Goal: Task Accomplishment & Management: Use online tool/utility

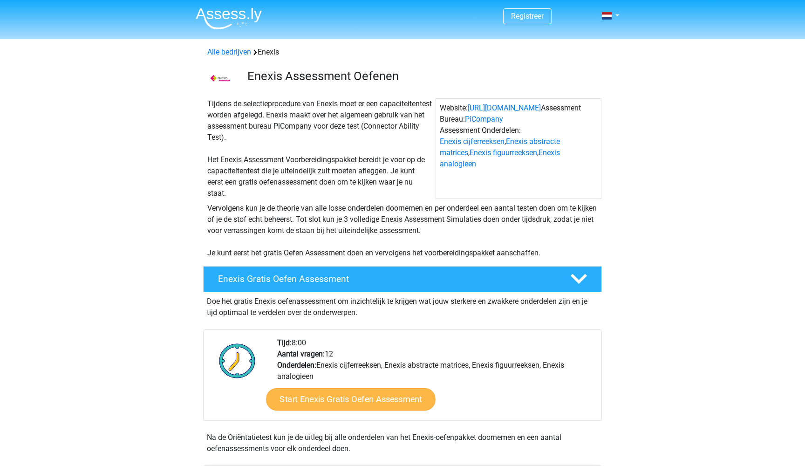
click at [352, 402] on link "Start Enexis Gratis Oefen Assessment" at bounding box center [350, 399] width 169 height 22
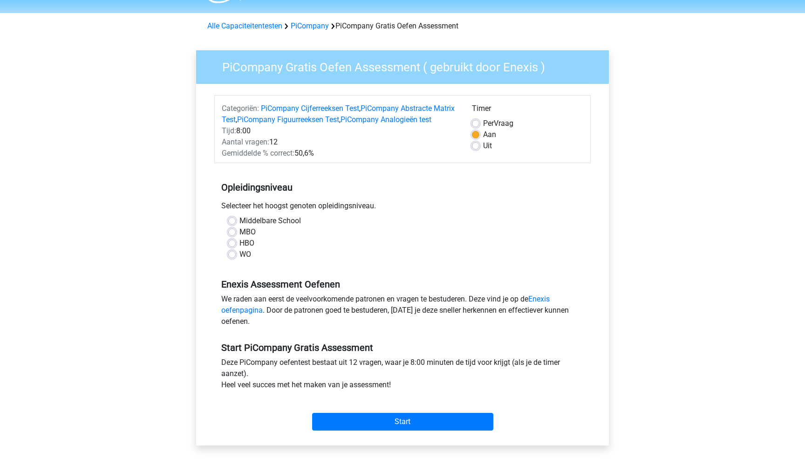
scroll to position [30, 0]
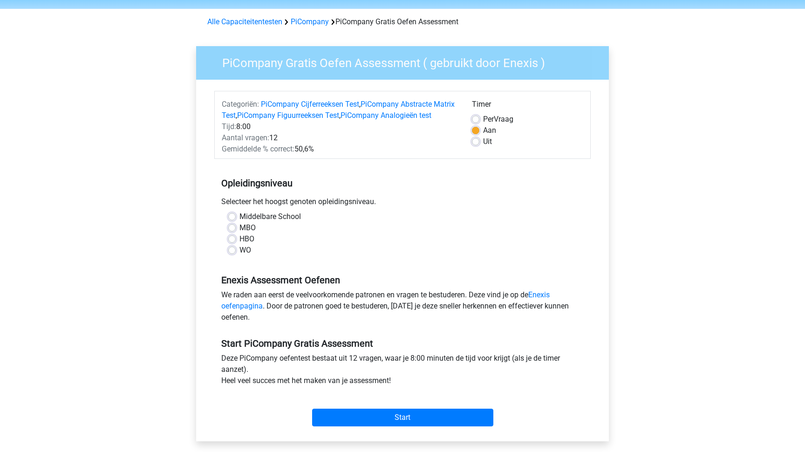
click at [240, 245] on label "HBO" at bounding box center [247, 238] width 15 height 11
click at [233, 243] on input "HBO" at bounding box center [231, 237] width 7 height 9
radio input "true"
click at [366, 426] on input "Start" at bounding box center [402, 418] width 181 height 18
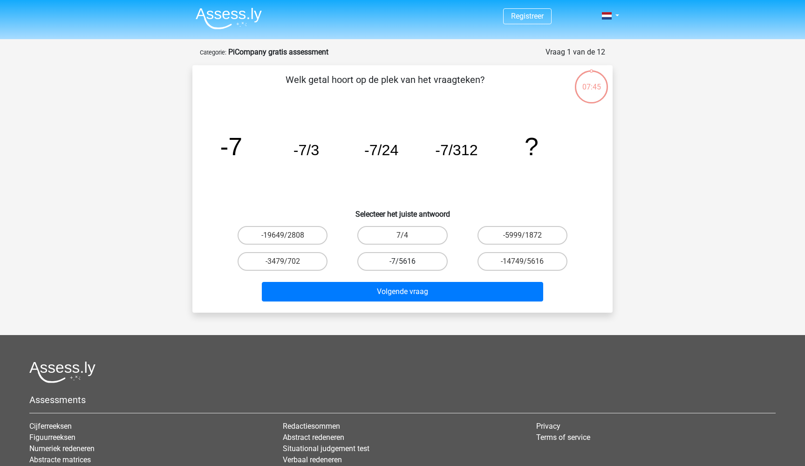
click at [402, 261] on label "-7/5616" at bounding box center [402, 261] width 90 height 19
click at [403, 261] on input "-7/5616" at bounding box center [406, 264] width 6 height 6
radio input "true"
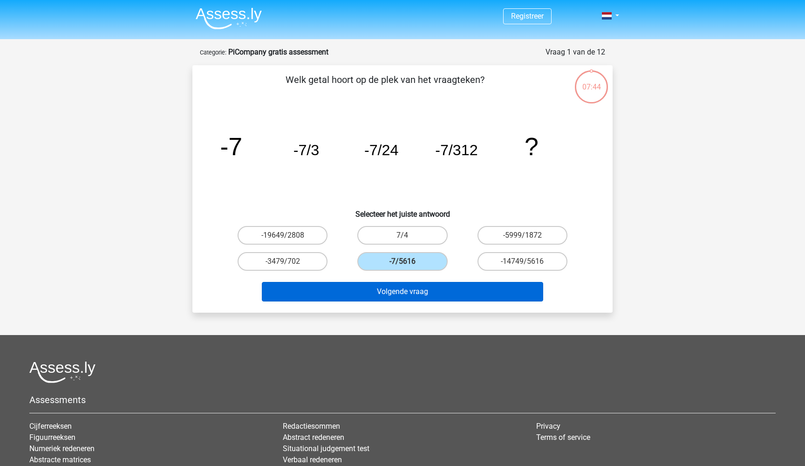
click at [401, 293] on button "Volgende vraag" at bounding box center [403, 292] width 282 height 20
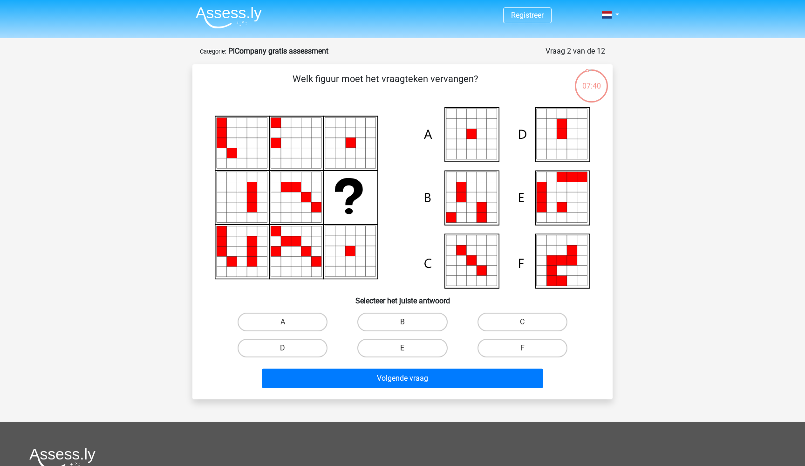
scroll to position [21, 0]
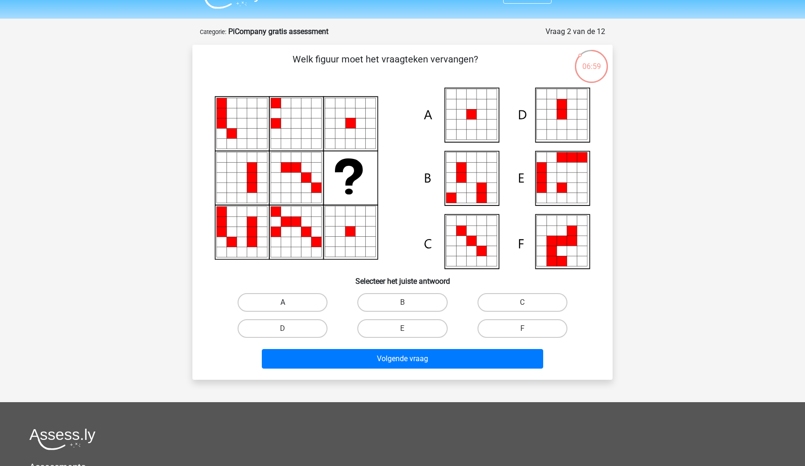
click at [292, 306] on label "A" at bounding box center [283, 302] width 90 height 19
click at [289, 306] on input "A" at bounding box center [286, 305] width 6 height 6
radio input "true"
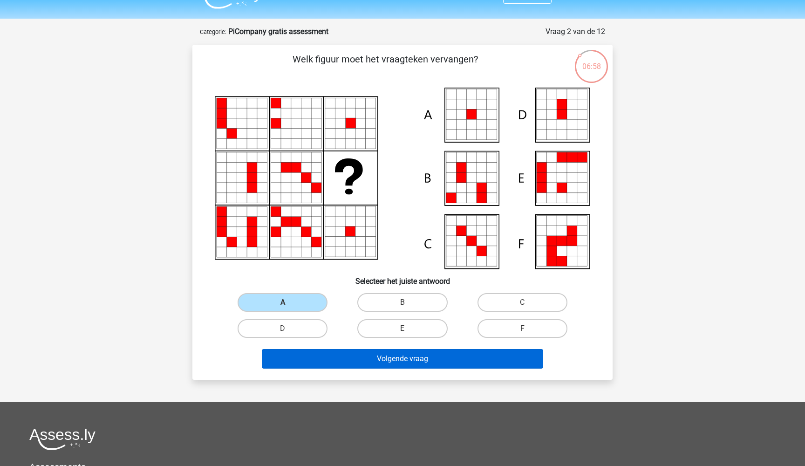
click at [346, 355] on button "Volgende vraag" at bounding box center [403, 359] width 282 height 20
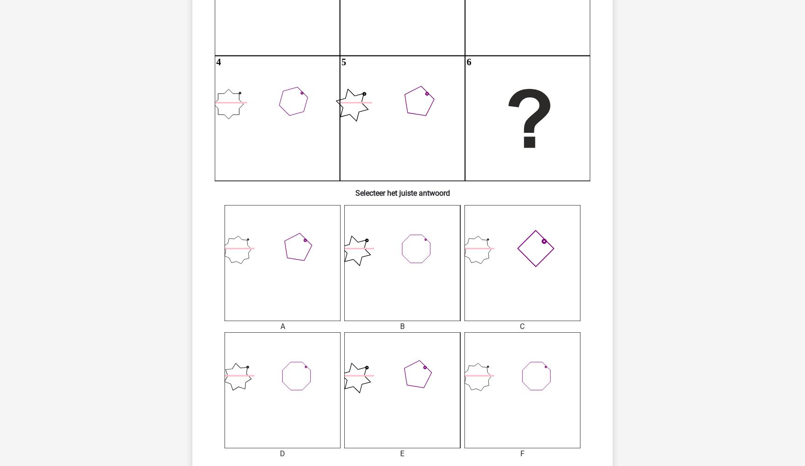
scroll to position [179, 0]
click at [541, 271] on icon at bounding box center [523, 261] width 116 height 116
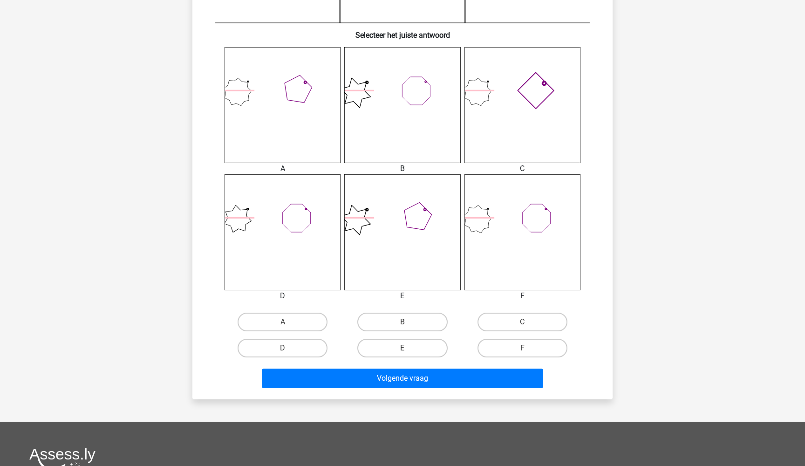
scroll to position [361, 0]
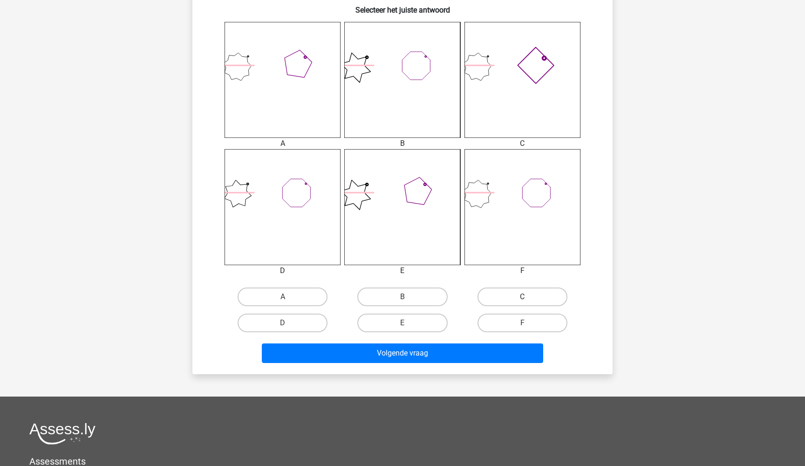
click at [502, 295] on label "C" at bounding box center [523, 297] width 90 height 19
click at [522, 297] on input "C" at bounding box center [525, 300] width 6 height 6
radio input "true"
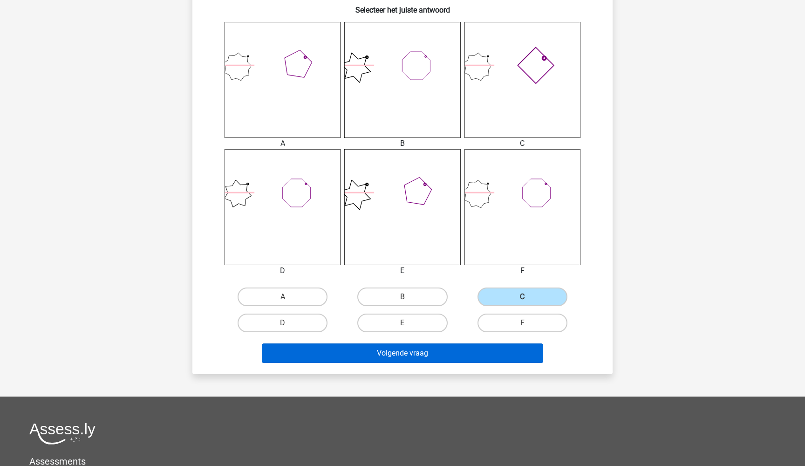
click at [385, 359] on button "Volgende vraag" at bounding box center [403, 353] width 282 height 20
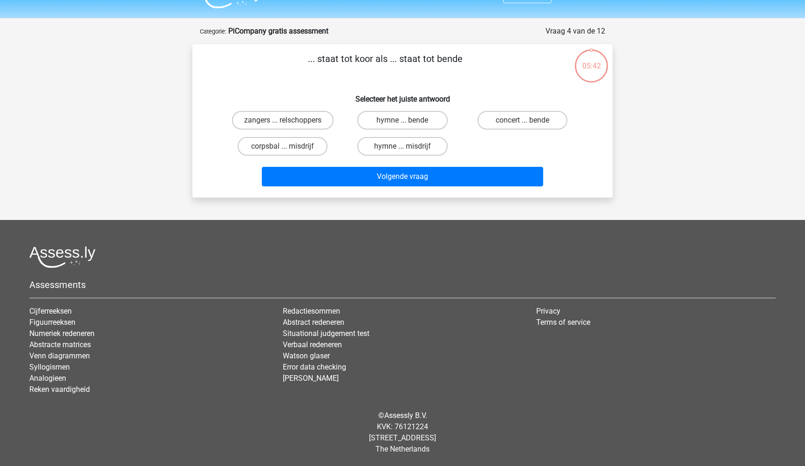
scroll to position [21, 0]
click at [289, 126] on label "zangers ... relschoppers" at bounding box center [283, 120] width 102 height 19
click at [289, 126] on input "zangers ... relschoppers" at bounding box center [286, 123] width 6 height 6
radio input "true"
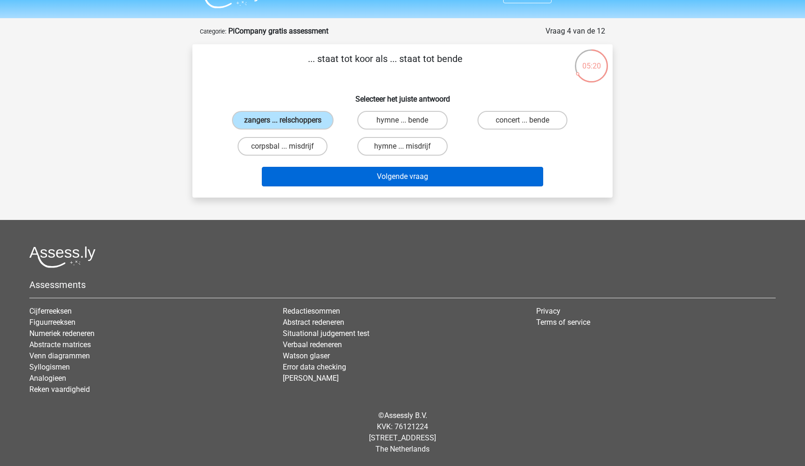
click at [330, 171] on button "Volgende vraag" at bounding box center [403, 177] width 282 height 20
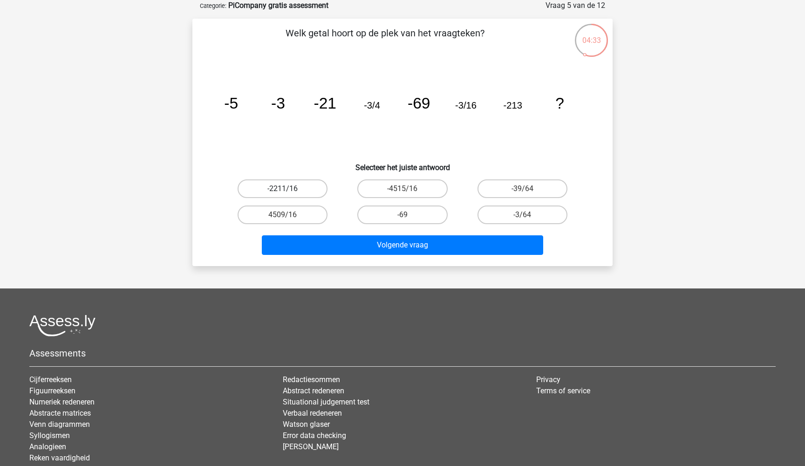
click at [300, 191] on label "-2211/16" at bounding box center [283, 188] width 90 height 19
click at [289, 191] on input "-2211/16" at bounding box center [286, 192] width 6 height 6
radio input "true"
click at [302, 215] on label "4509/16" at bounding box center [283, 214] width 90 height 19
click at [289, 215] on input "4509/16" at bounding box center [286, 218] width 6 height 6
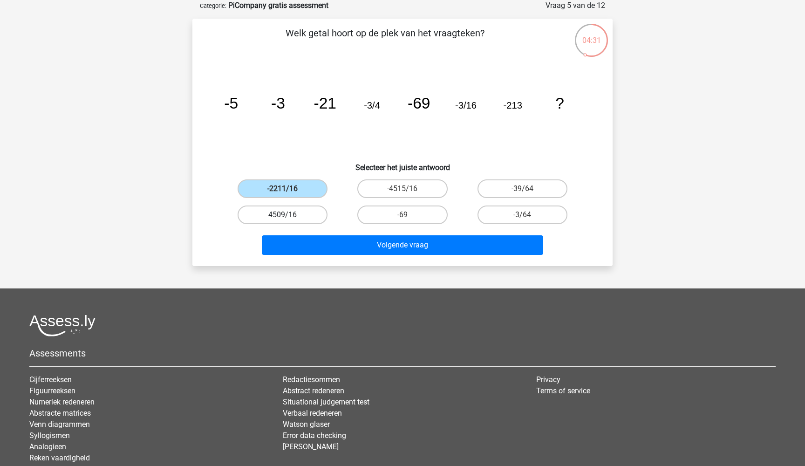
radio input "true"
click at [413, 216] on label "-69" at bounding box center [402, 214] width 90 height 19
click at [409, 216] on input "-69" at bounding box center [406, 218] width 6 height 6
radio input "true"
click at [516, 186] on label "-39/64" at bounding box center [523, 188] width 90 height 19
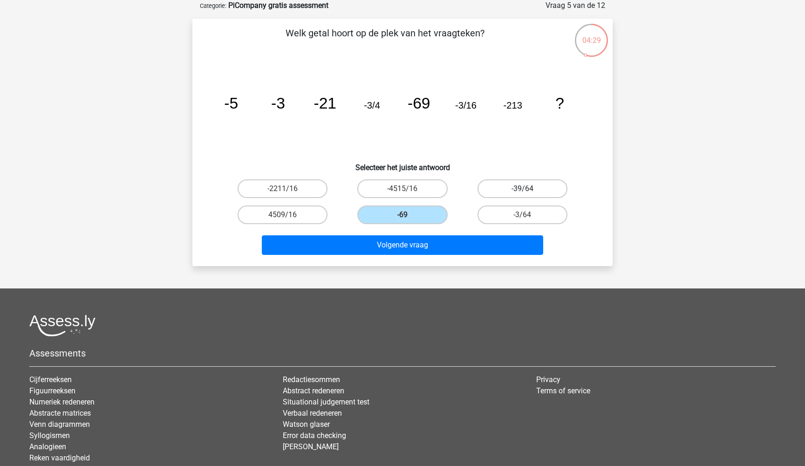
click at [522, 189] on input "-39/64" at bounding box center [525, 192] width 6 height 6
radio input "true"
click at [403, 185] on label "-4515/16" at bounding box center [402, 188] width 90 height 19
click at [403, 189] on input "-4515/16" at bounding box center [406, 192] width 6 height 6
radio input "true"
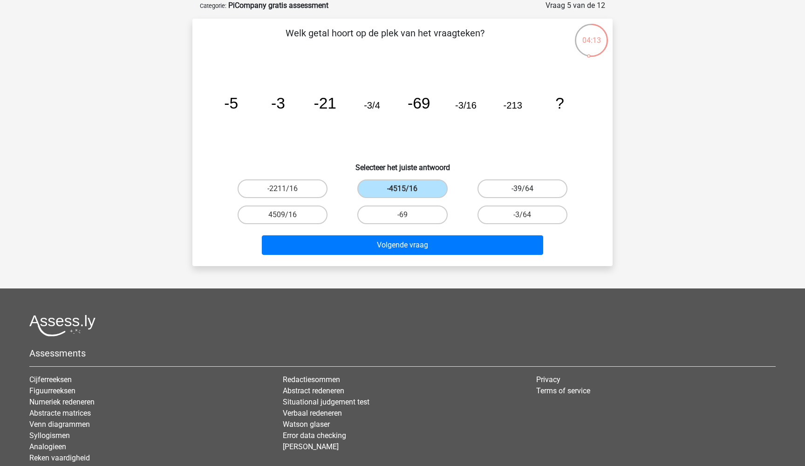
click at [510, 196] on label "-39/64" at bounding box center [523, 188] width 90 height 19
click at [522, 195] on input "-39/64" at bounding box center [525, 192] width 6 height 6
radio input "true"
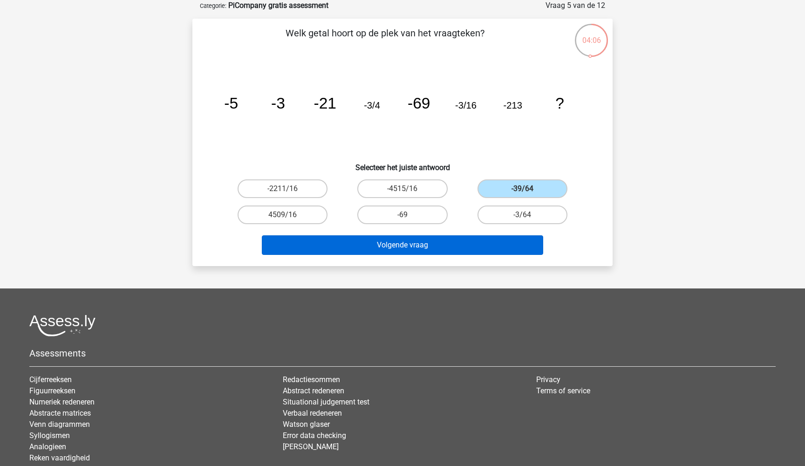
click at [450, 245] on button "Volgende vraag" at bounding box center [403, 245] width 282 height 20
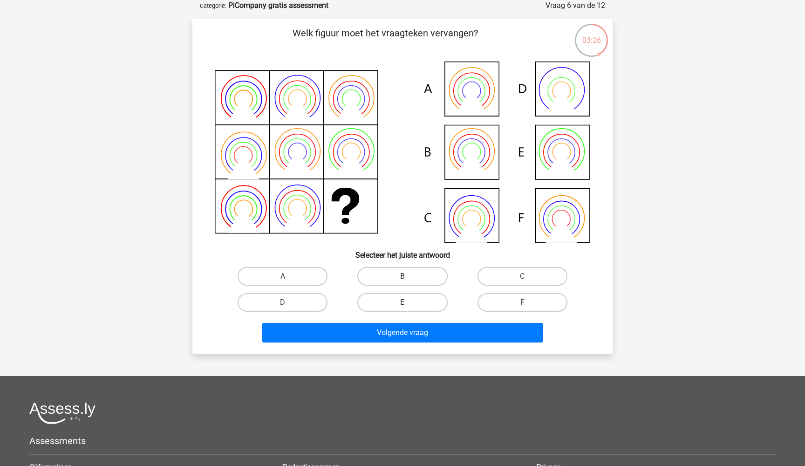
click at [391, 273] on label "B" at bounding box center [402, 276] width 90 height 19
click at [403, 276] on input "B" at bounding box center [406, 279] width 6 height 6
radio input "true"
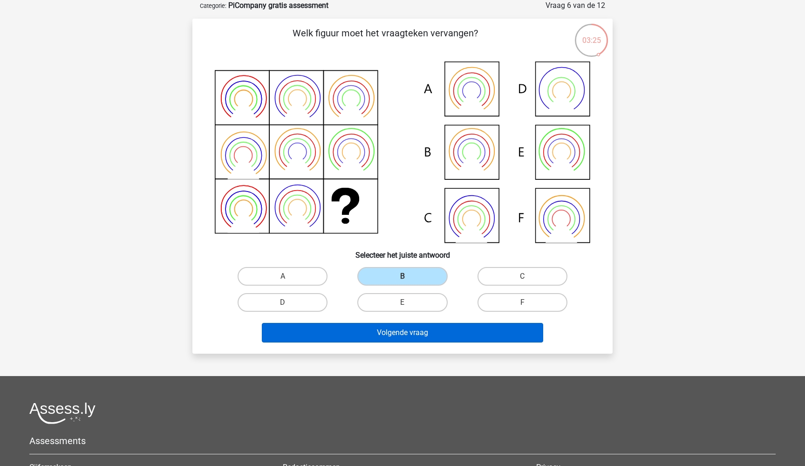
click at [383, 333] on button "Volgende vraag" at bounding box center [403, 333] width 282 height 20
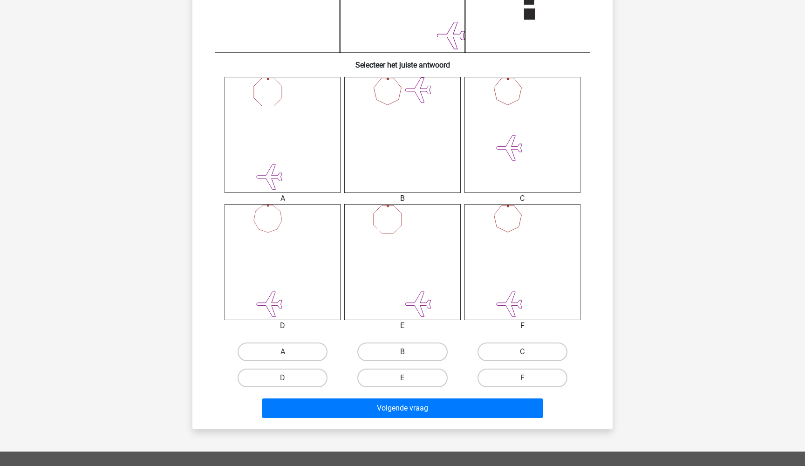
scroll to position [307, 0]
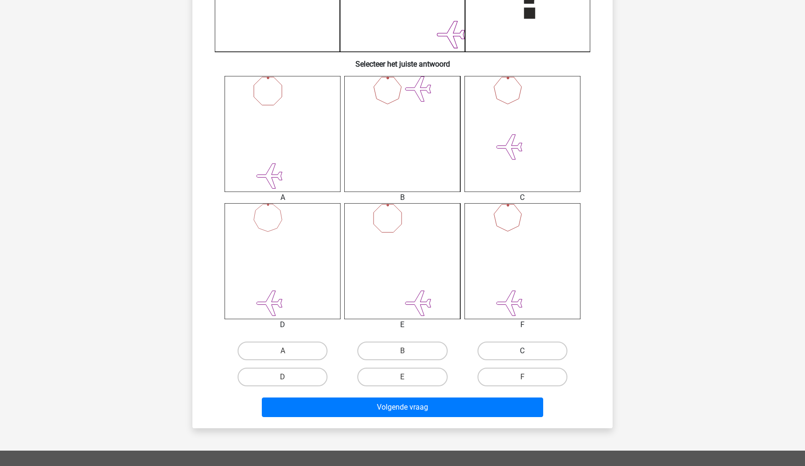
click at [485, 357] on label "C" at bounding box center [523, 351] width 90 height 19
click at [522, 357] on input "C" at bounding box center [525, 354] width 6 height 6
radio input "true"
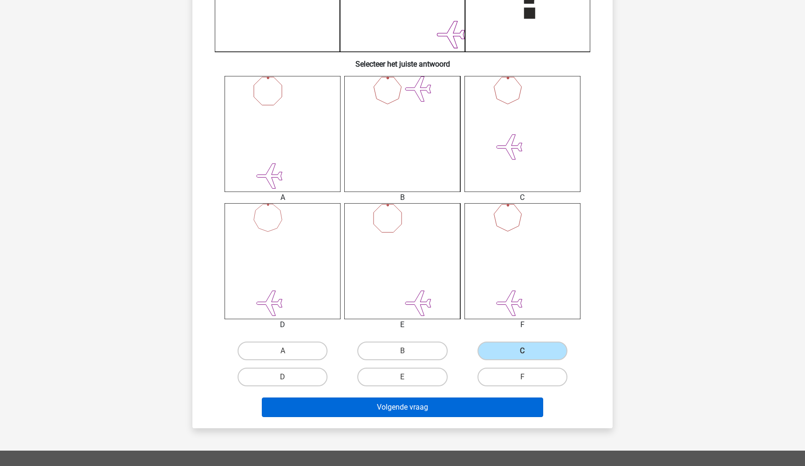
click at [433, 415] on button "Volgende vraag" at bounding box center [403, 407] width 282 height 20
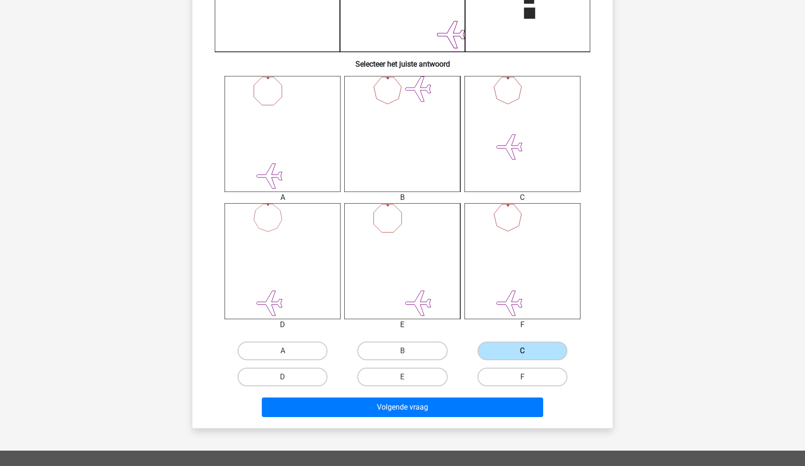
scroll to position [21, 0]
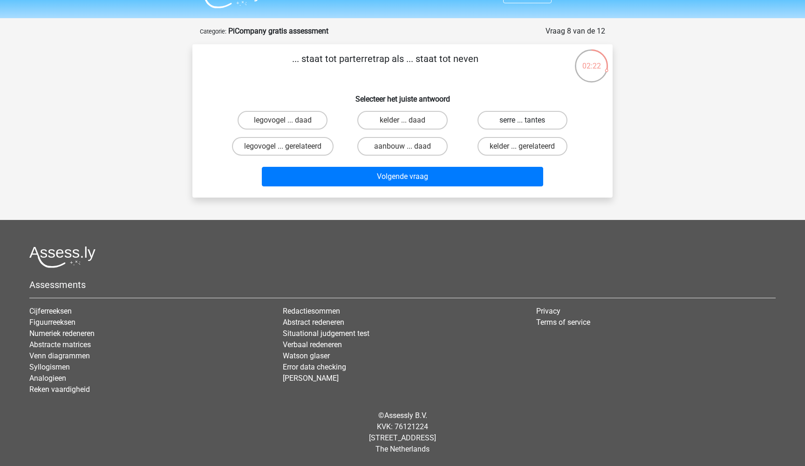
click at [513, 120] on label "serre ... tantes" at bounding box center [523, 120] width 90 height 19
click at [522, 120] on input "serre ... tantes" at bounding box center [525, 123] width 6 height 6
radio input "true"
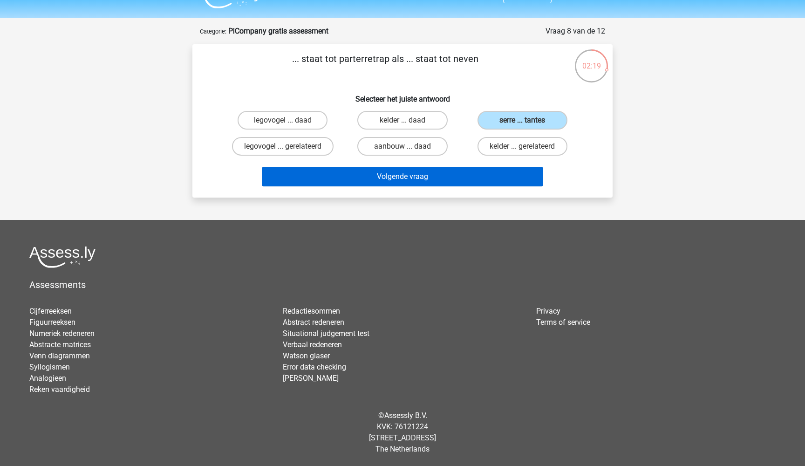
click at [430, 178] on button "Volgende vraag" at bounding box center [403, 177] width 282 height 20
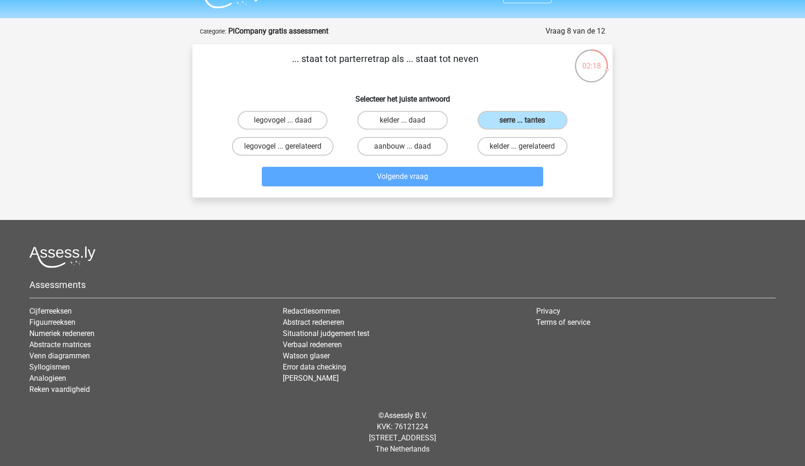
scroll to position [47, 0]
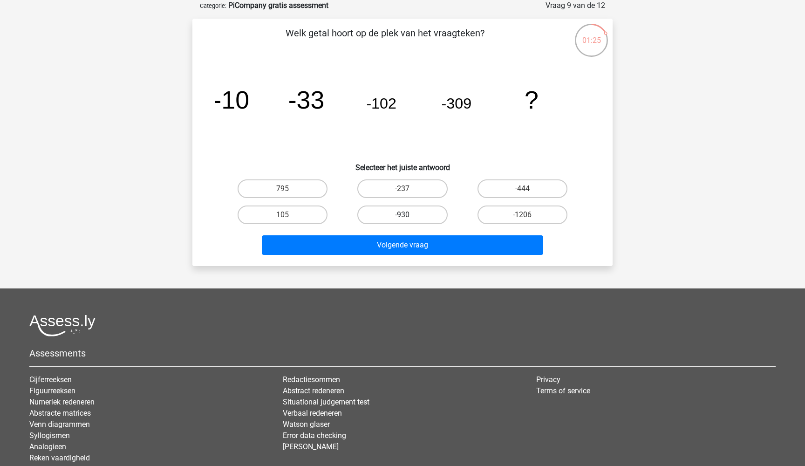
click at [392, 212] on label "-930" at bounding box center [402, 214] width 90 height 19
click at [403, 215] on input "-930" at bounding box center [406, 218] width 6 height 6
radio input "true"
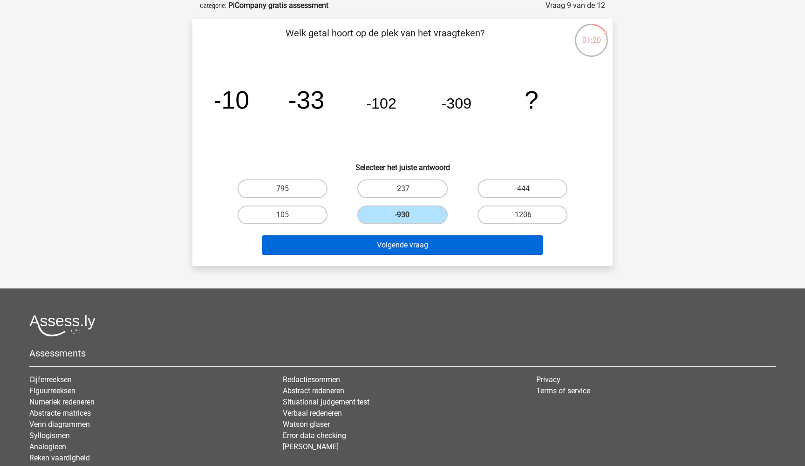
click at [407, 247] on button "Volgende vraag" at bounding box center [403, 245] width 282 height 20
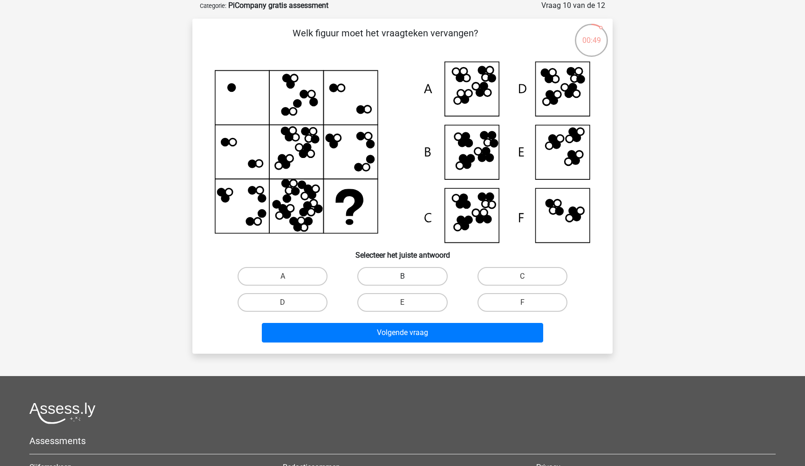
click at [390, 274] on label "B" at bounding box center [402, 276] width 90 height 19
click at [403, 276] on input "B" at bounding box center [406, 279] width 6 height 6
radio input "true"
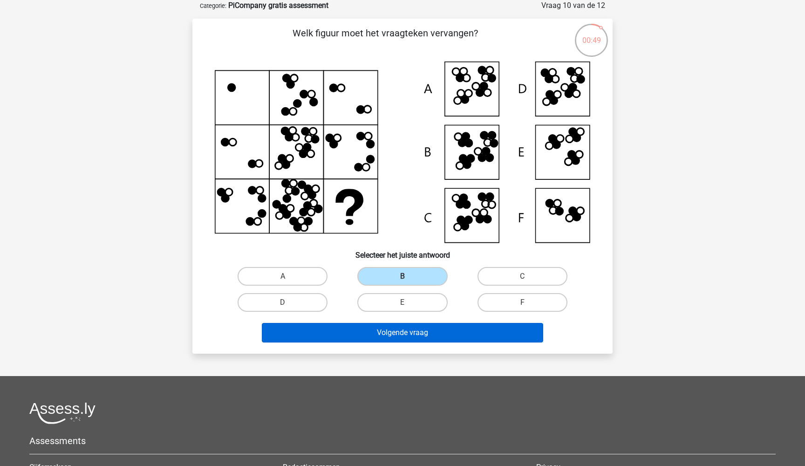
click at [386, 323] on button "Volgende vraag" at bounding box center [403, 333] width 282 height 20
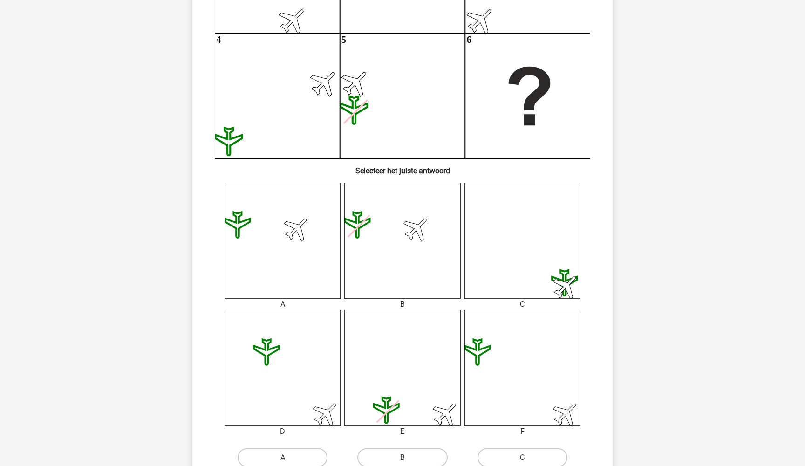
scroll to position [311, 0]
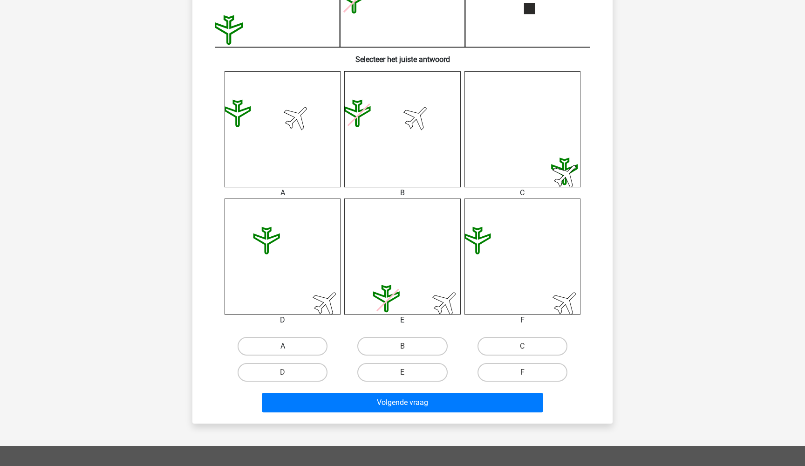
click at [271, 345] on label "A" at bounding box center [283, 346] width 90 height 19
click at [283, 346] on input "A" at bounding box center [286, 349] width 6 height 6
radio input "true"
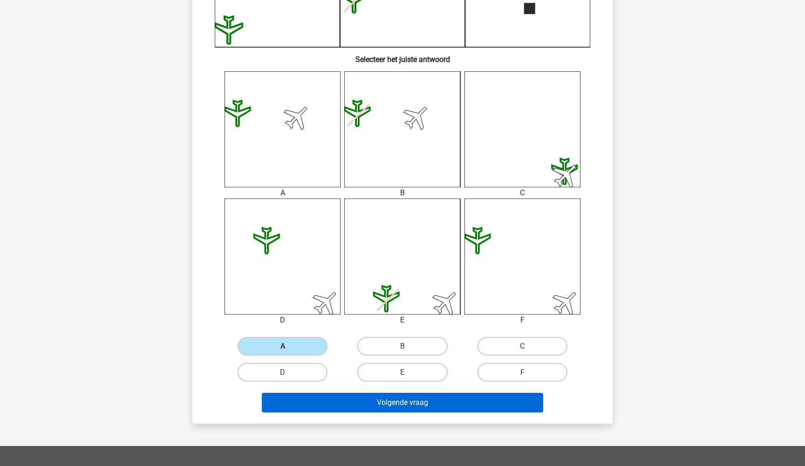
click at [352, 405] on button "Volgende vraag" at bounding box center [403, 403] width 282 height 20
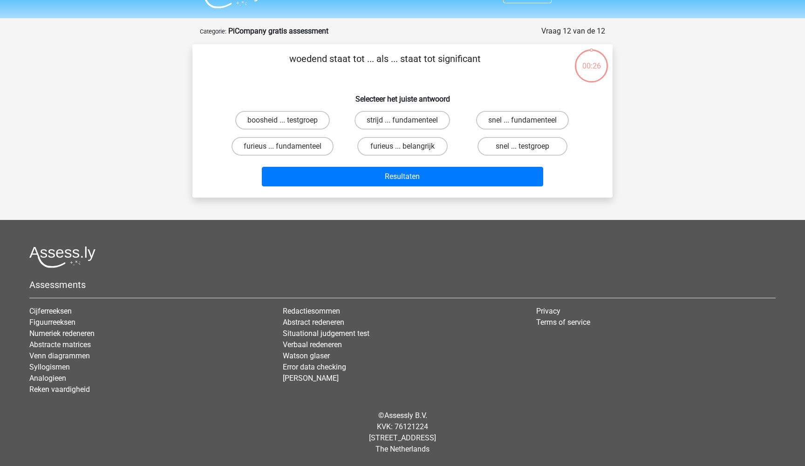
scroll to position [21, 0]
click at [396, 147] on label "furieus ... belangrijk" at bounding box center [402, 146] width 90 height 19
click at [403, 147] on input "furieus ... belangrijk" at bounding box center [406, 149] width 6 height 6
radio input "true"
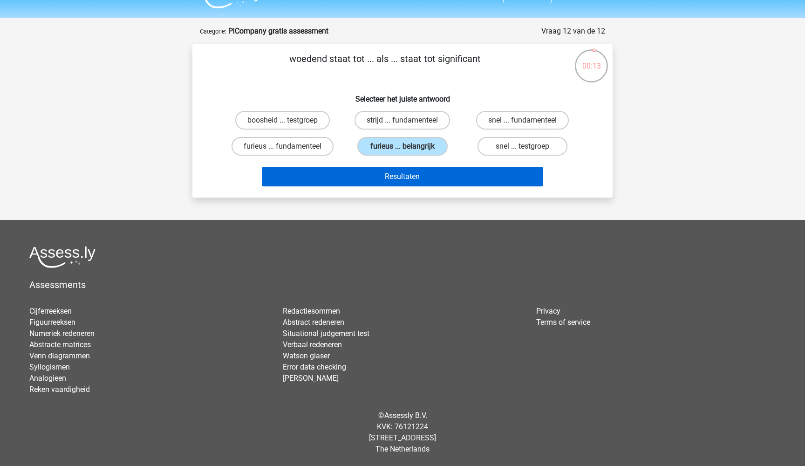
click at [405, 173] on button "Resultaten" at bounding box center [403, 177] width 282 height 20
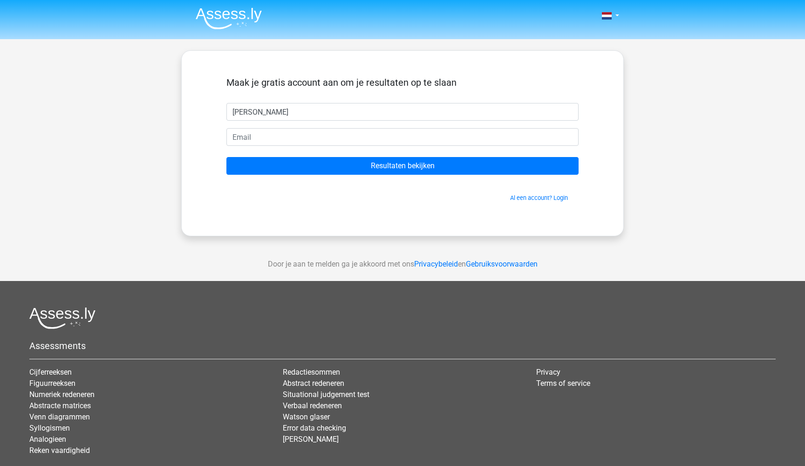
type input "mitchell"
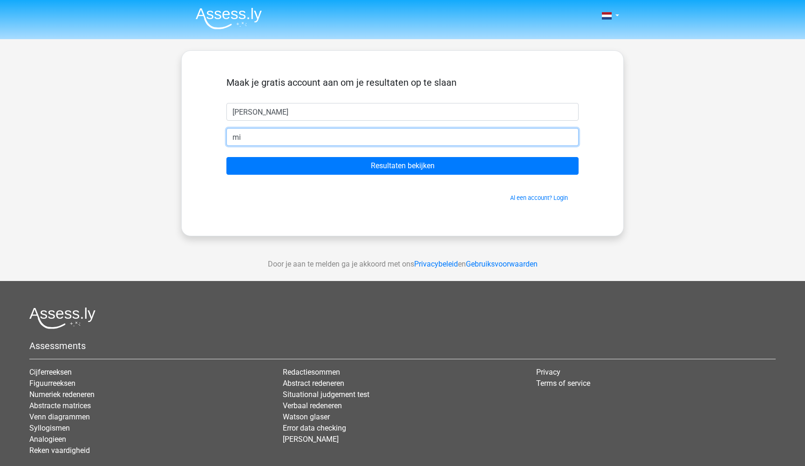
type input "mit"
type input "[EMAIL_ADDRESS][DOMAIN_NAME]"
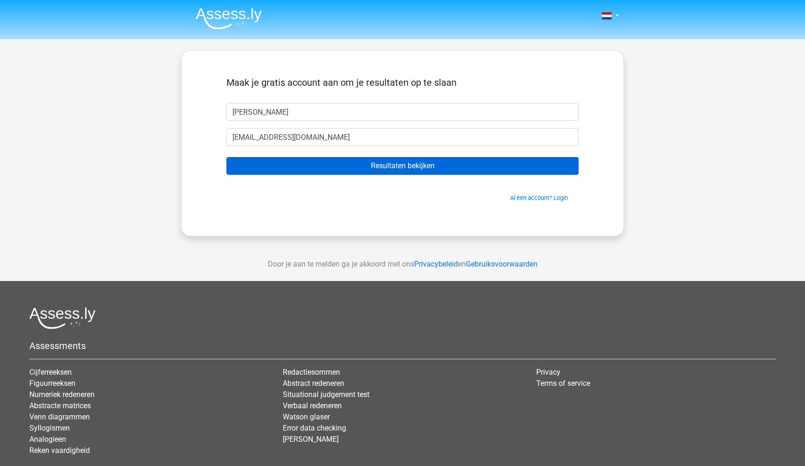
click at [319, 164] on input "Resultaten bekijken" at bounding box center [402, 166] width 352 height 18
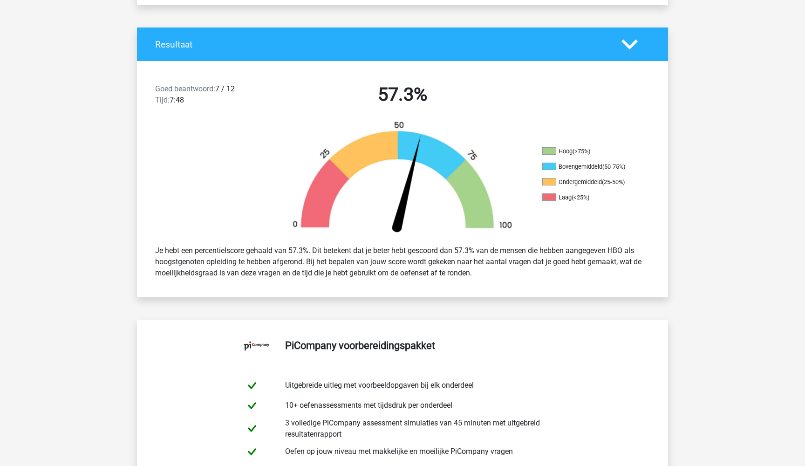
scroll to position [194, 0]
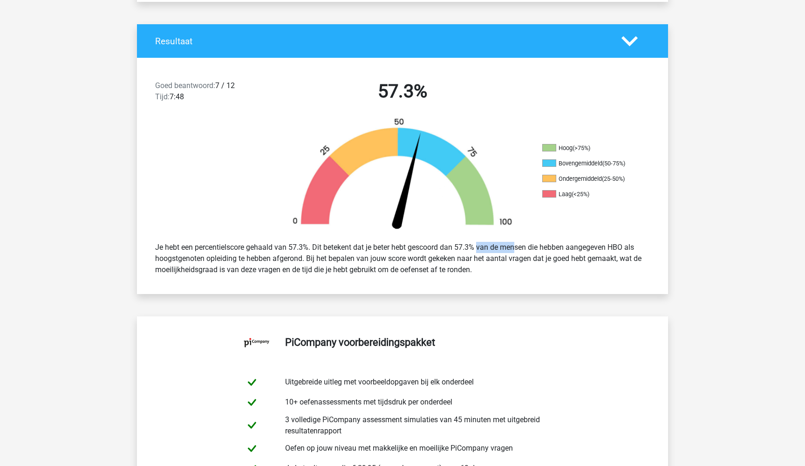
drag, startPoint x: 459, startPoint y: 243, endPoint x: 483, endPoint y: 242, distance: 24.3
click at [483, 242] on div "Je hebt een percentielscore gehaald van 57.3%. Dit betekent dat je beter hebt g…" at bounding box center [402, 258] width 509 height 41
drag, startPoint x: 560, startPoint y: 164, endPoint x: 635, endPoint y: 161, distance: 75.1
click at [634, 162] on li "Bovengemiddeld (50-75%)" at bounding box center [588, 163] width 93 height 8
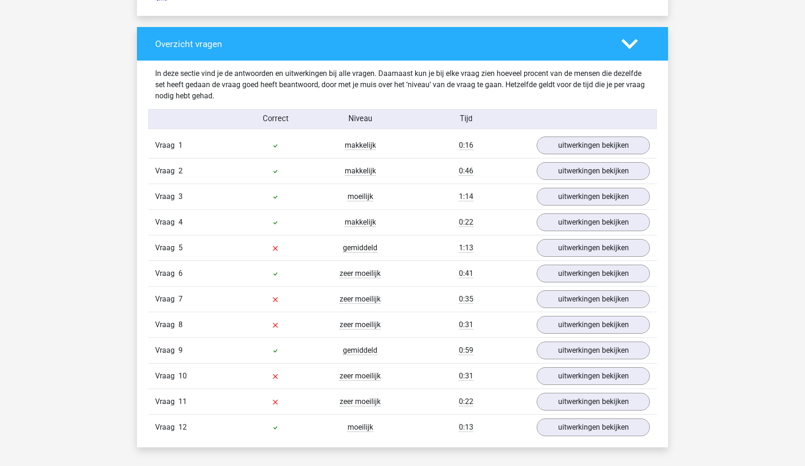
scroll to position [951, 0]
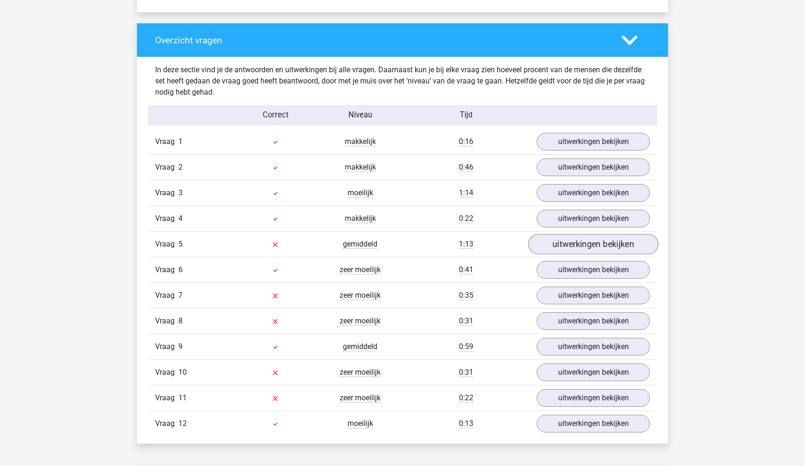
click at [579, 242] on link "uitwerkingen bekijken" at bounding box center [593, 244] width 130 height 21
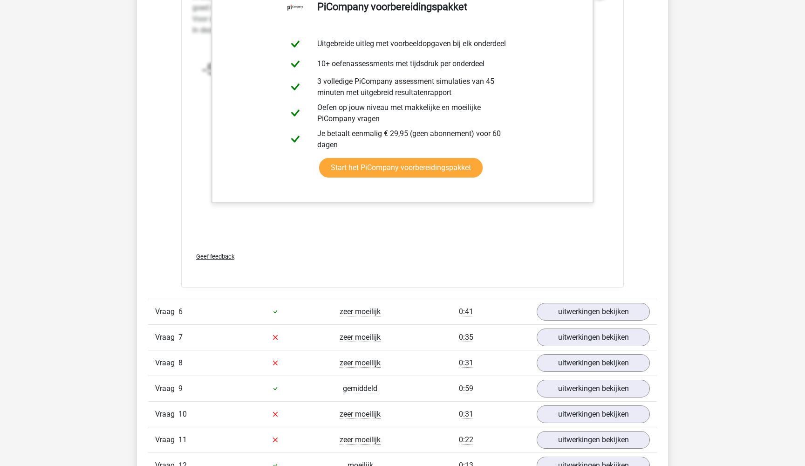
scroll to position [1484, 0]
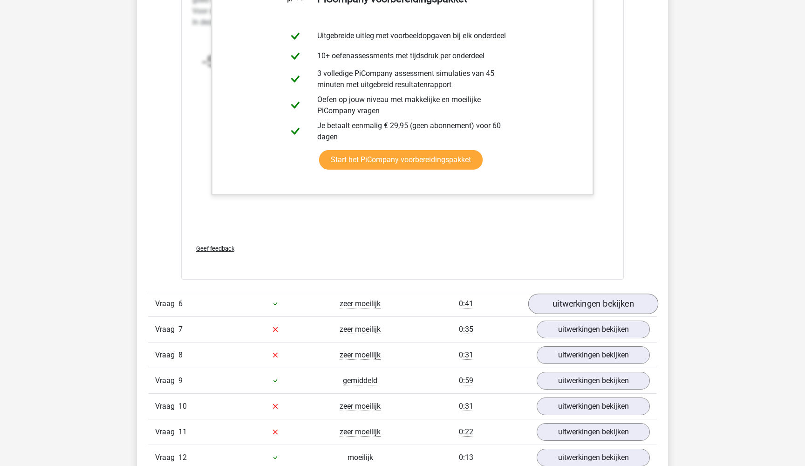
click at [575, 304] on link "uitwerkingen bekijken" at bounding box center [593, 304] width 130 height 21
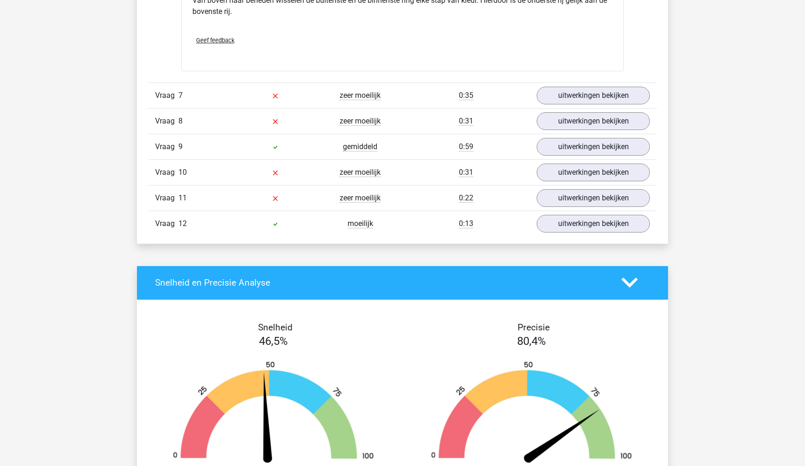
scroll to position [2126, 0]
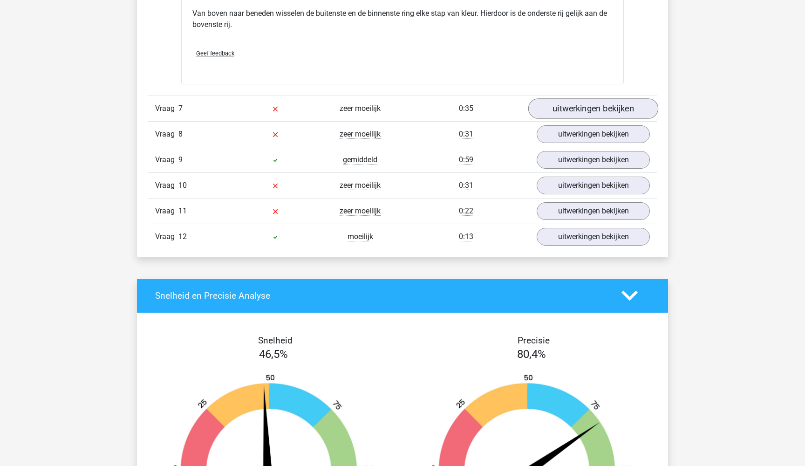
click at [590, 103] on link "uitwerkingen bekijken" at bounding box center [593, 108] width 130 height 21
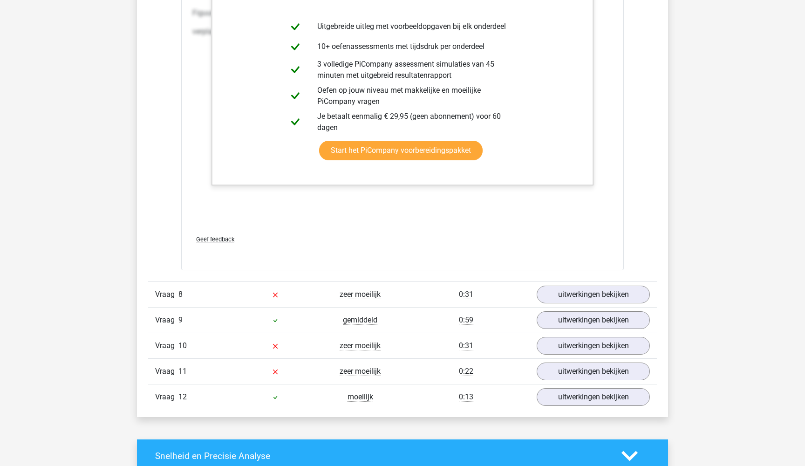
scroll to position [2985, 0]
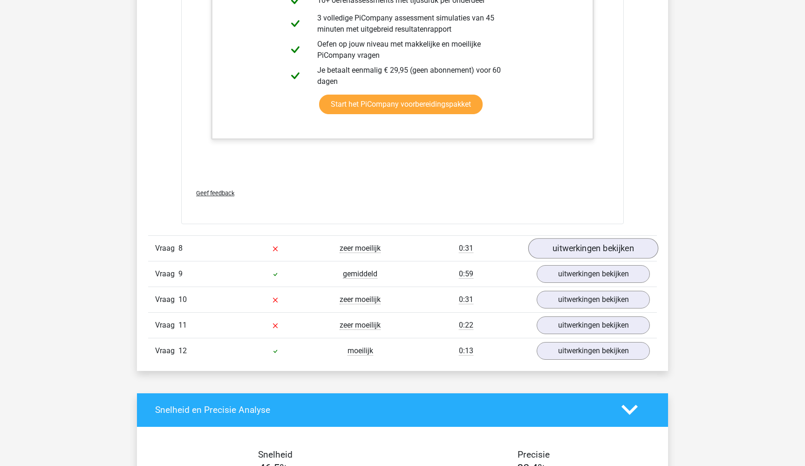
click at [556, 244] on link "uitwerkingen bekijken" at bounding box center [593, 248] width 130 height 21
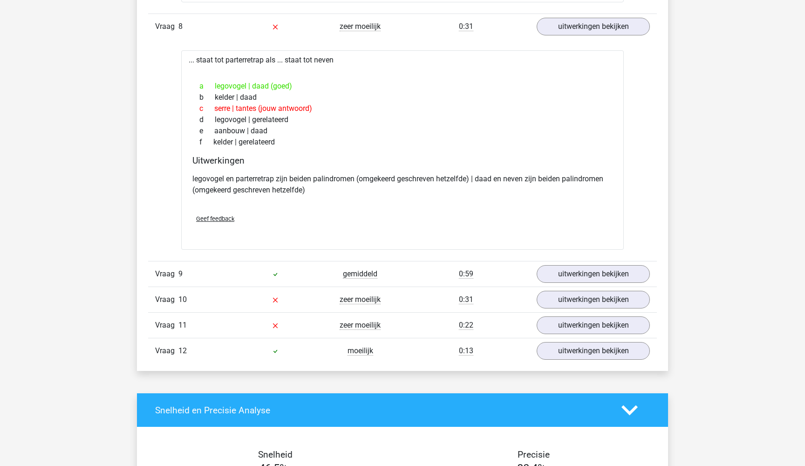
scroll to position [3211, 0]
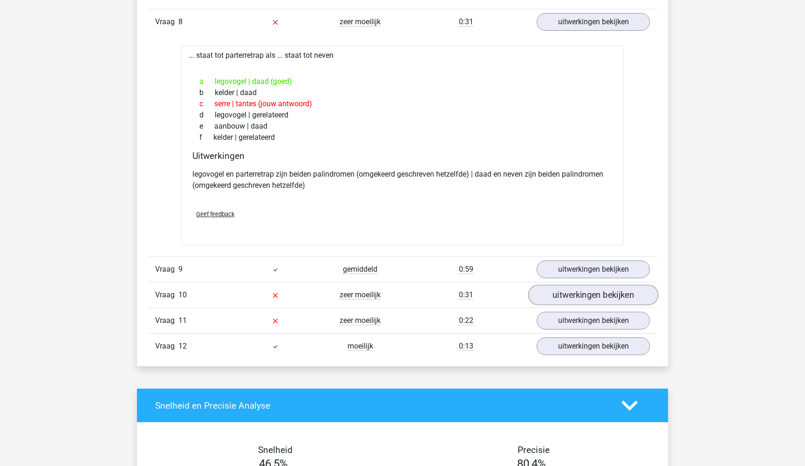
click at [596, 298] on link "uitwerkingen bekijken" at bounding box center [593, 295] width 130 height 21
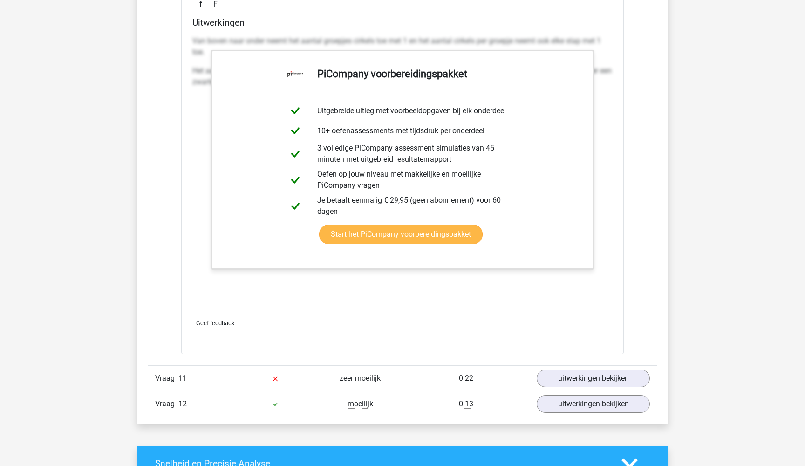
scroll to position [3816, 0]
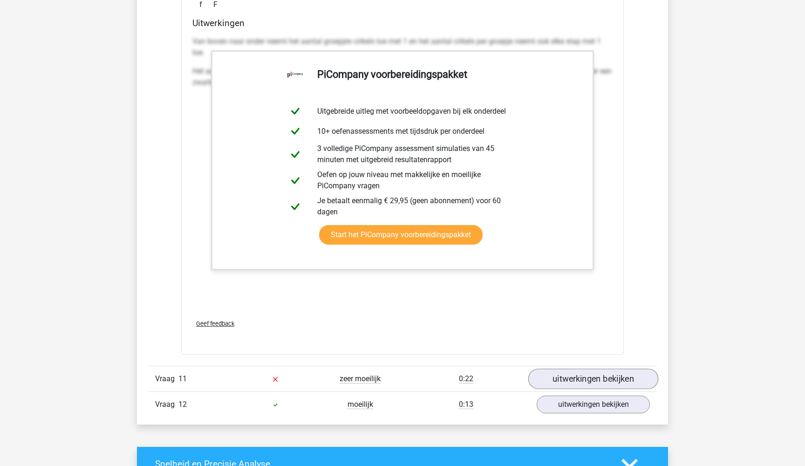
click at [582, 377] on link "uitwerkingen bekijken" at bounding box center [593, 379] width 130 height 21
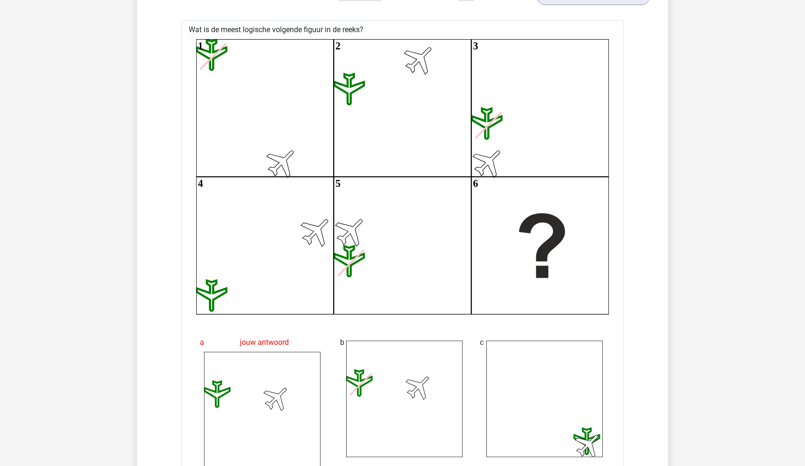
scroll to position [4196, 0]
